Goal: Transaction & Acquisition: Purchase product/service

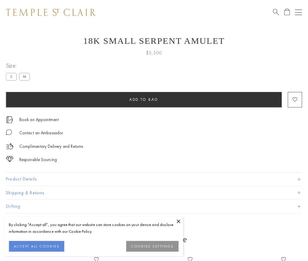
scroll to position [23, 0]
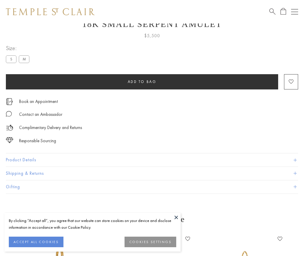
click at [142, 82] on span "Add to bag" at bounding box center [142, 81] width 29 height 5
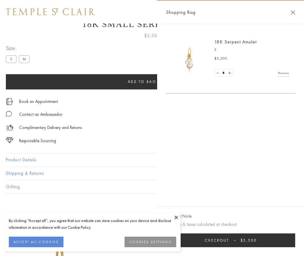
click at [264, 245] on button "Checkout $5,500" at bounding box center [230, 241] width 129 height 14
